Goal: Transaction & Acquisition: Purchase product/service

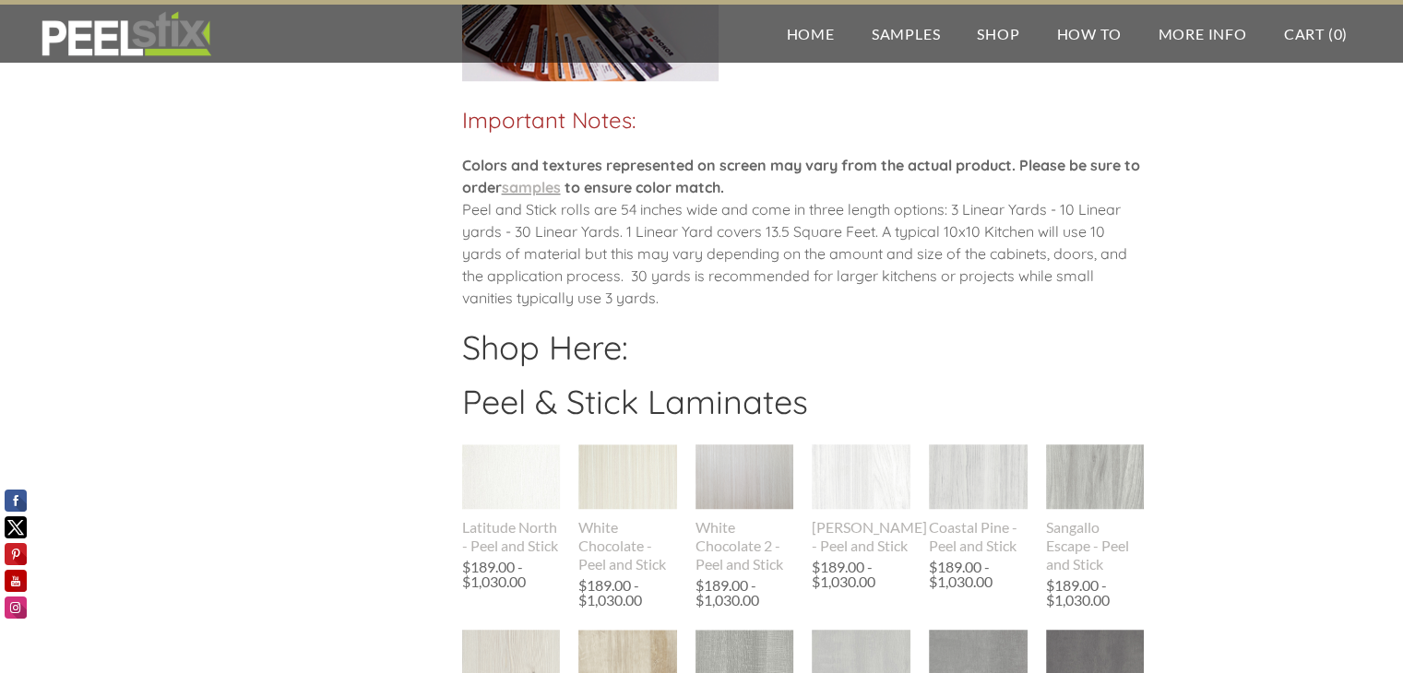
scroll to position [1291, 0]
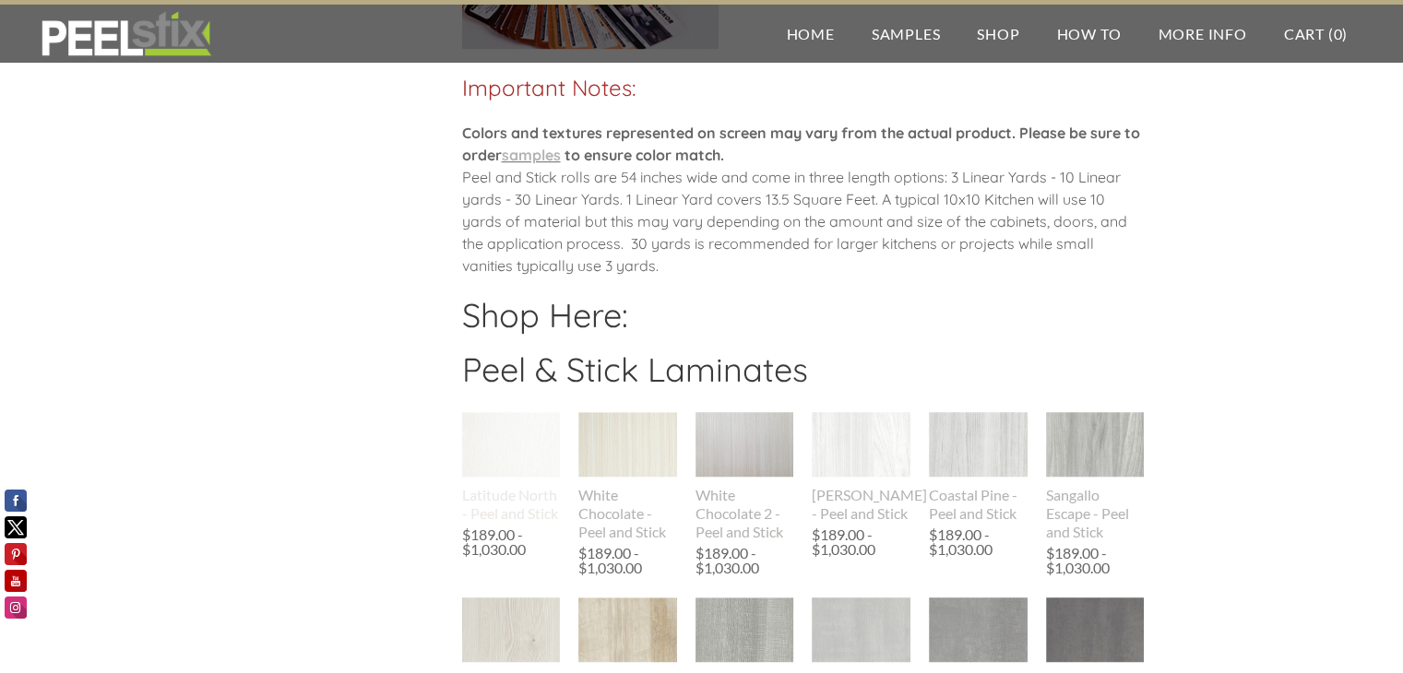
click at [524, 510] on div "Latitude North - Peel and Stick" at bounding box center [511, 504] width 99 height 37
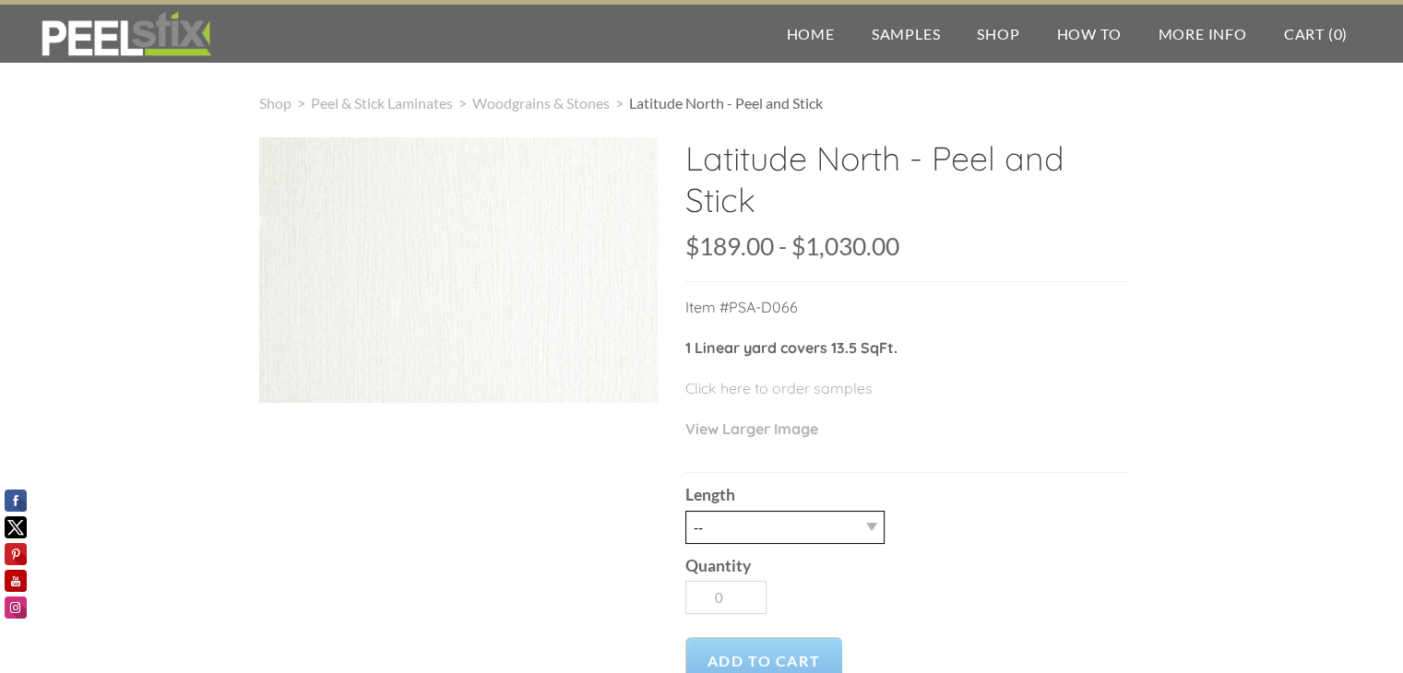
click at [861, 531] on select "-- 3LY 10LY 15LY 30LY" at bounding box center [784, 527] width 199 height 33
